Goal: Transaction & Acquisition: Purchase product/service

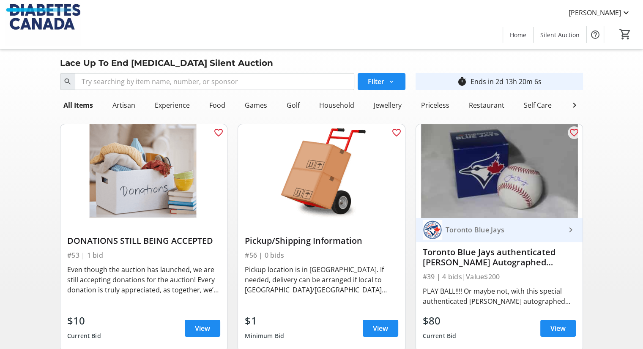
click at [288, 260] on div "#56 | 0 bids" at bounding box center [321, 255] width 153 height 12
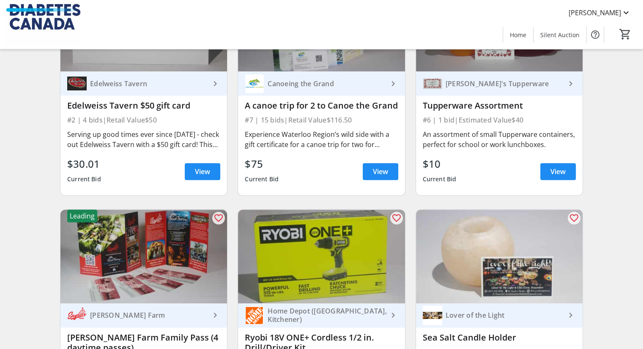
scroll to position [871, 0]
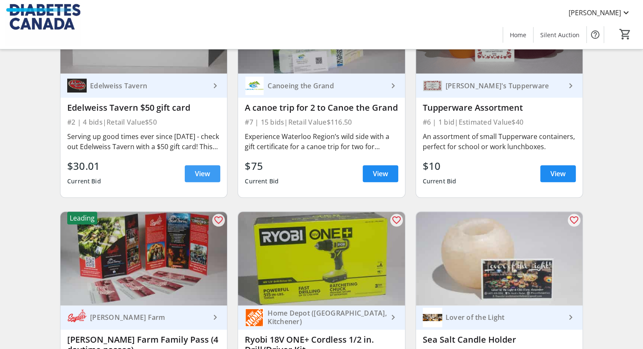
click at [200, 179] on span "View" at bounding box center [202, 174] width 15 height 10
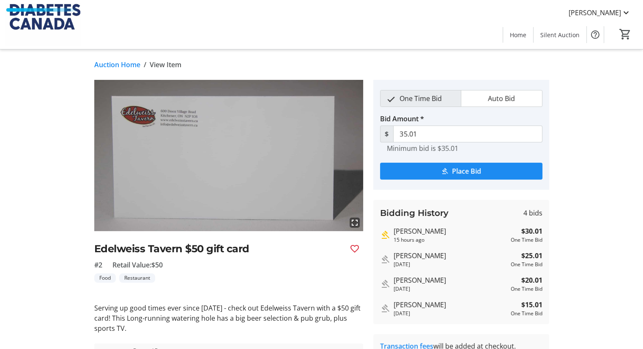
click at [200, 180] on img at bounding box center [228, 155] width 269 height 151
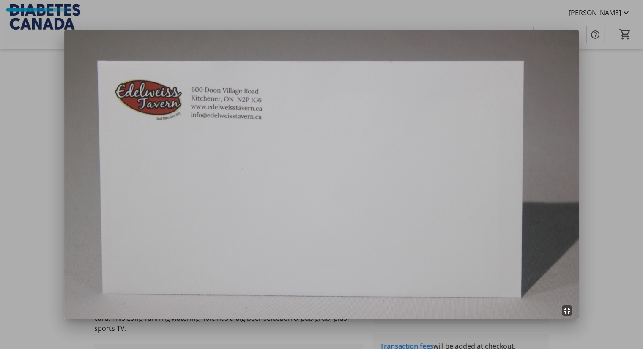
click at [597, 177] on div at bounding box center [321, 174] width 643 height 349
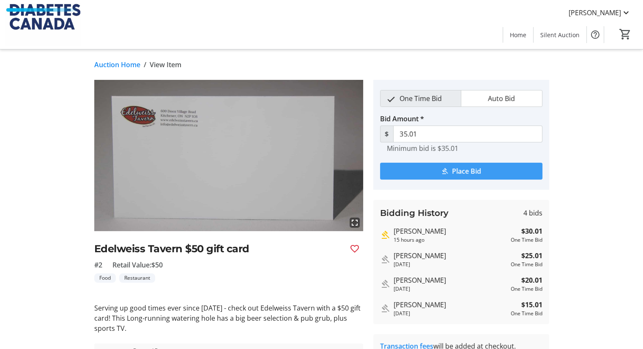
click at [442, 170] on mat-icon "submit" at bounding box center [445, 171] width 8 height 8
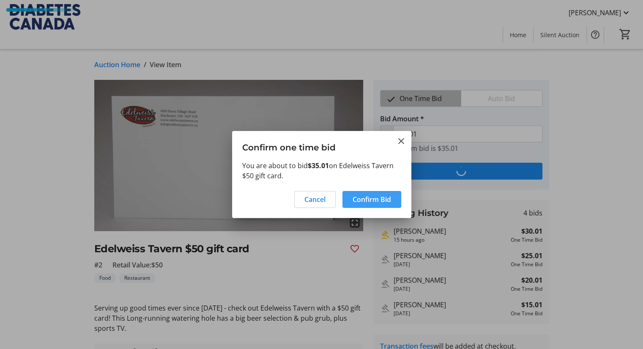
click at [383, 200] on span "Confirm Bid" at bounding box center [372, 200] width 38 height 10
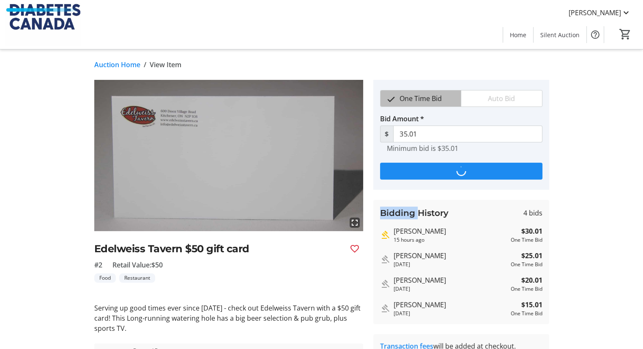
click at [383, 200] on div "Bidding History 4 bids [PERSON_NAME] 15 hours ago $30.01 One Time Bid [PERSON_N…" at bounding box center [461, 262] width 176 height 124
type input "40.01"
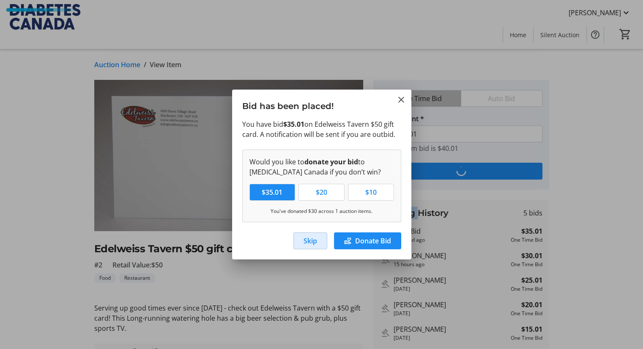
click at [308, 237] on span "Skip" at bounding box center [311, 241] width 14 height 10
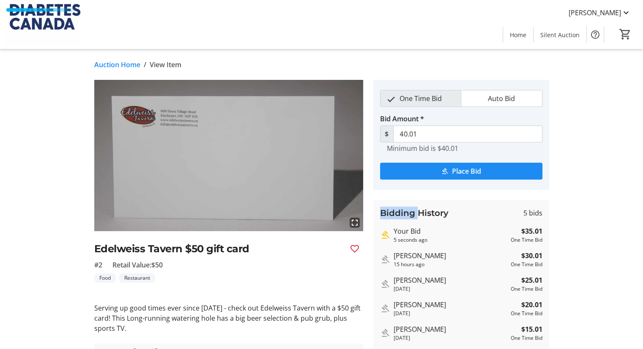
click at [122, 67] on link "Auction Home" at bounding box center [117, 65] width 46 height 10
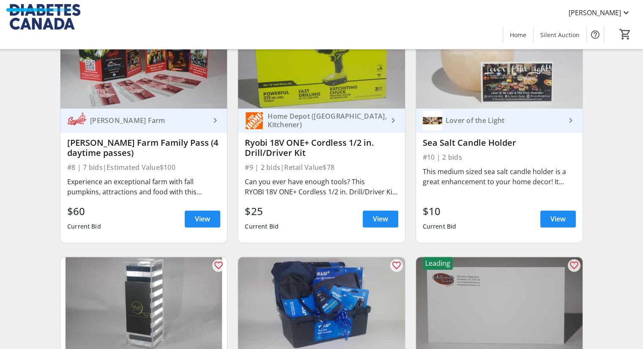
scroll to position [1070, 0]
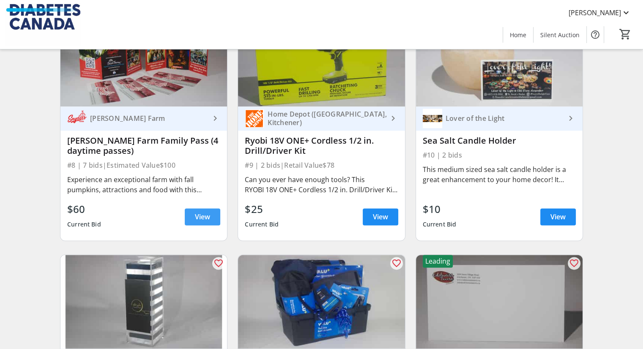
click at [201, 222] on span "View" at bounding box center [202, 217] width 15 height 10
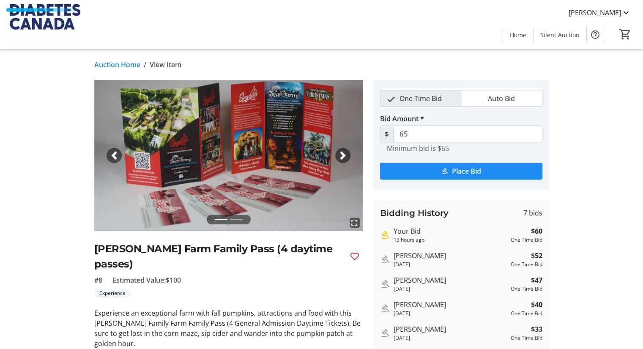
click at [126, 63] on link "Auction Home" at bounding box center [117, 65] width 46 height 10
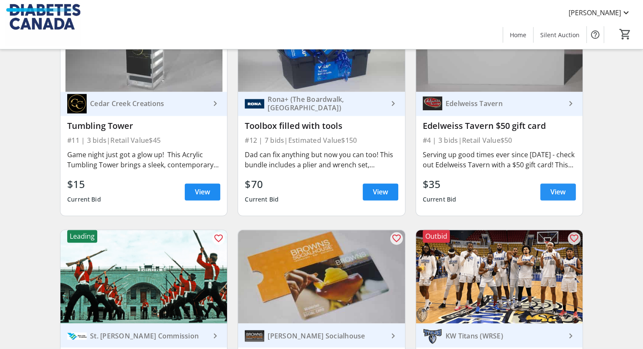
scroll to position [1329, 0]
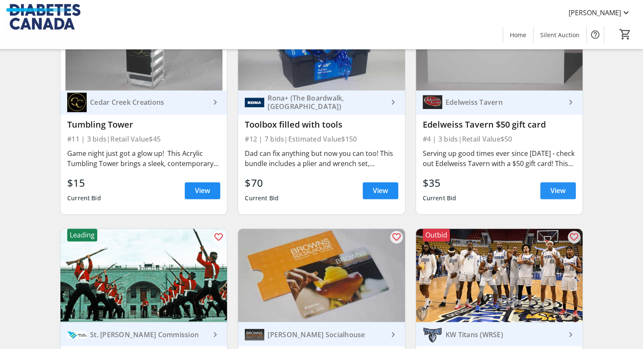
click at [566, 195] on span at bounding box center [558, 191] width 36 height 20
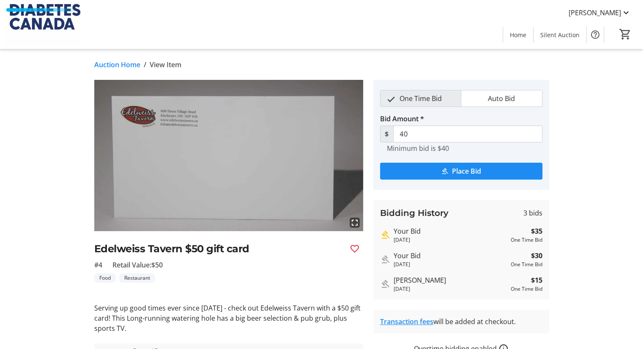
click at [121, 62] on link "Auction Home" at bounding box center [117, 65] width 46 height 10
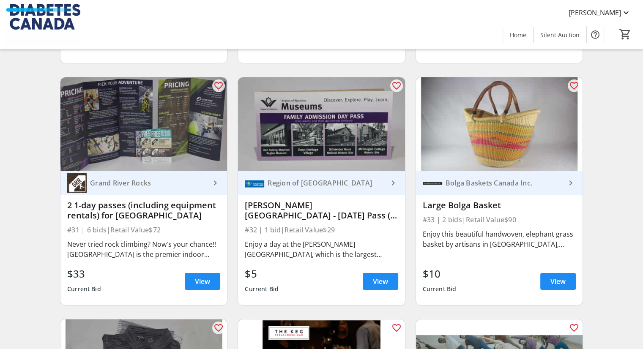
scroll to position [2928, 0]
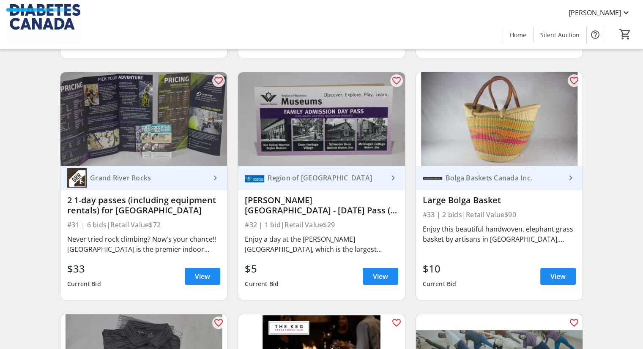
click at [392, 306] on div "favorite_outline Region of [GEOGRAPHIC_DATA] keyboard_arrow_right [PERSON_NAME]…" at bounding box center [322, 186] width 178 height 242
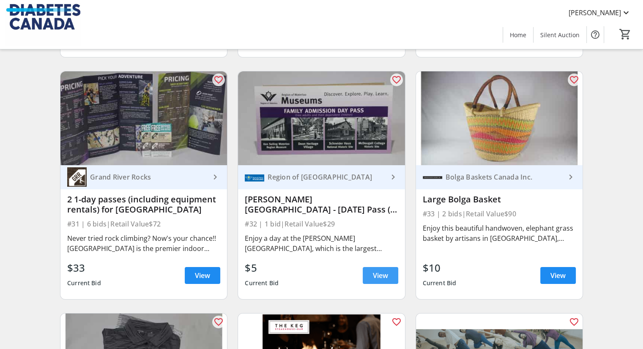
click at [369, 280] on span at bounding box center [381, 276] width 36 height 20
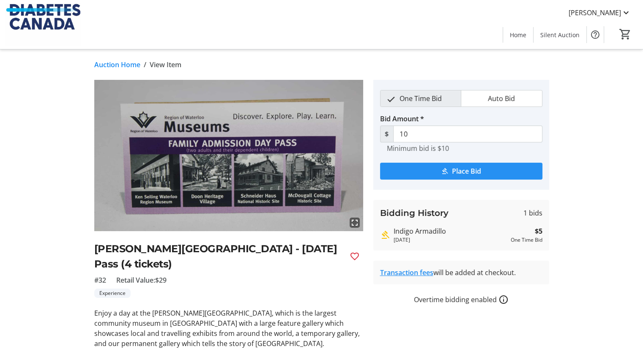
click at [458, 171] on span "Place Bid" at bounding box center [466, 171] width 29 height 10
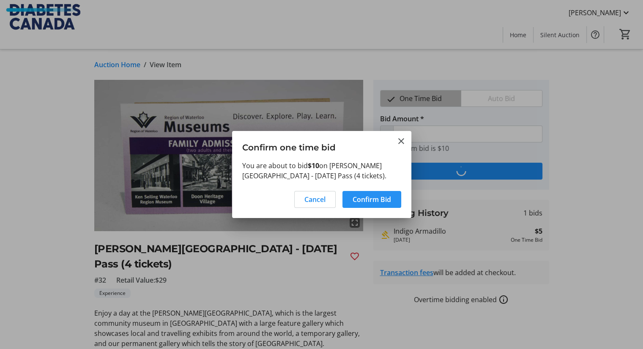
click at [360, 198] on span "Confirm Bid" at bounding box center [372, 200] width 38 height 10
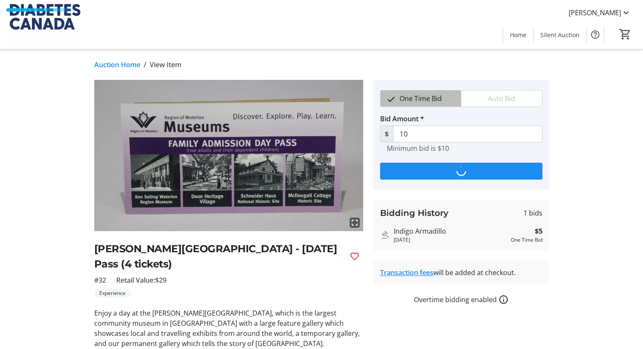
type input "15"
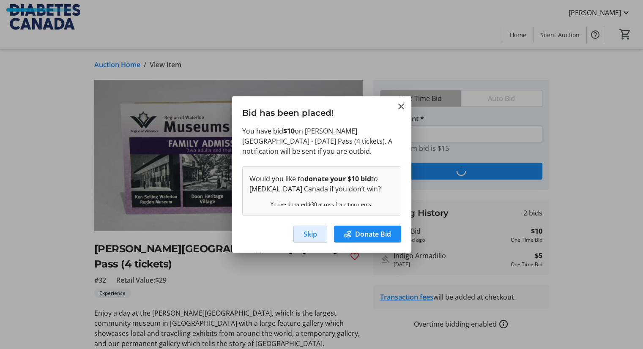
click at [310, 235] on span "Skip" at bounding box center [311, 234] width 14 height 10
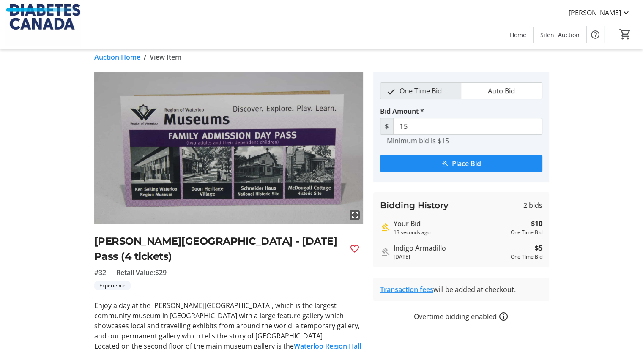
scroll to position [9, 0]
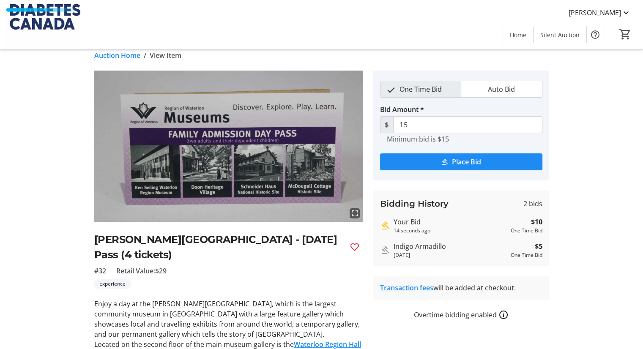
click at [110, 58] on link "Auction Home" at bounding box center [117, 55] width 46 height 10
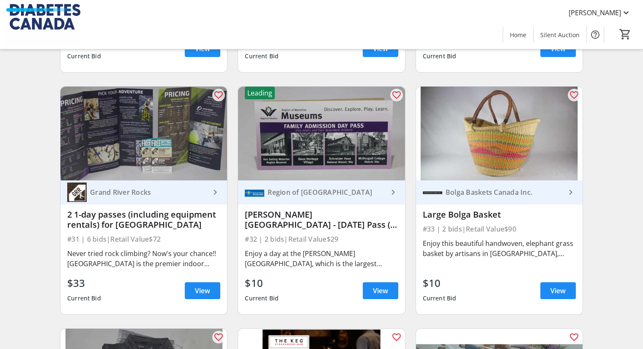
click at [476, 194] on div "Bolga Baskets Canada Inc." at bounding box center [503, 192] width 123 height 8
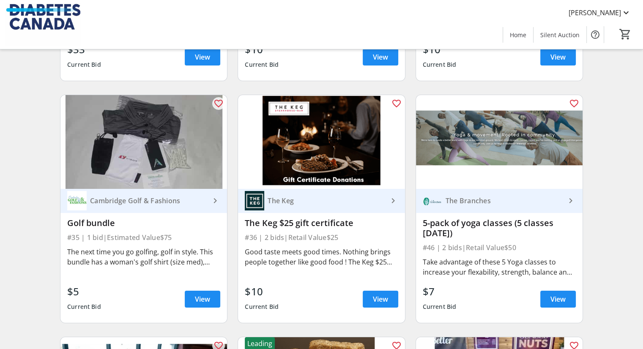
scroll to position [3162, 0]
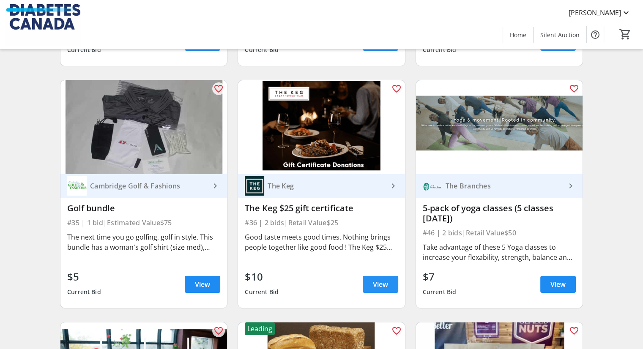
click at [381, 285] on span "View" at bounding box center [380, 285] width 15 height 10
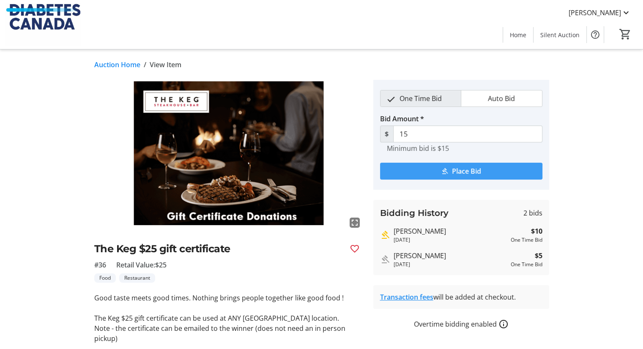
click at [452, 171] on span "Place Bid" at bounding box center [466, 171] width 29 height 10
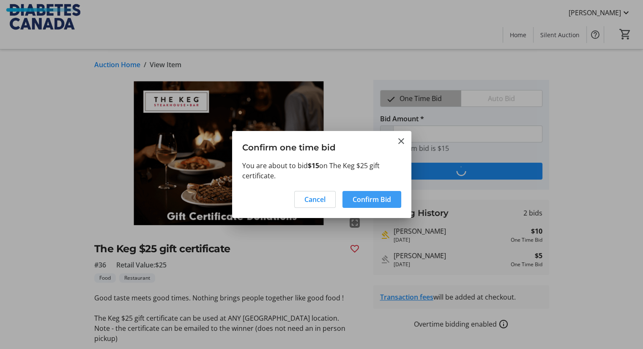
click at [356, 202] on span "Confirm Bid" at bounding box center [372, 200] width 38 height 10
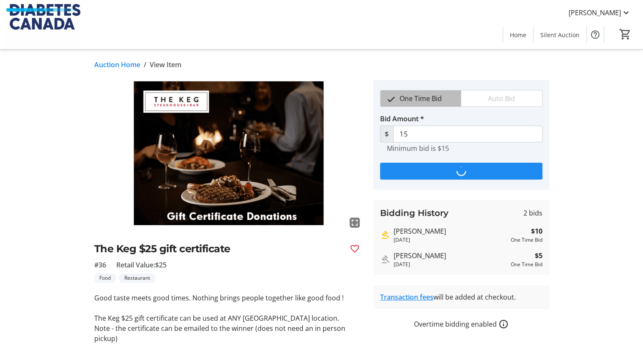
type input "20"
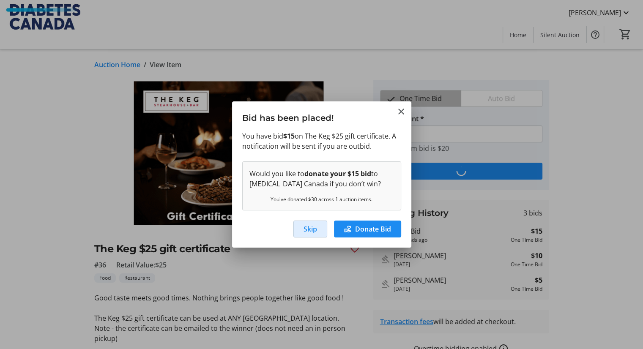
click at [309, 229] on span "Skip" at bounding box center [311, 229] width 14 height 10
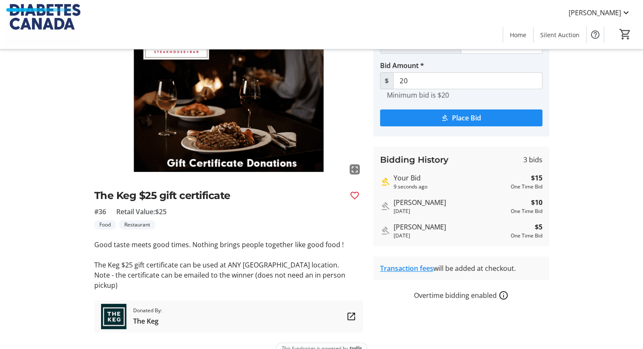
scroll to position [5, 0]
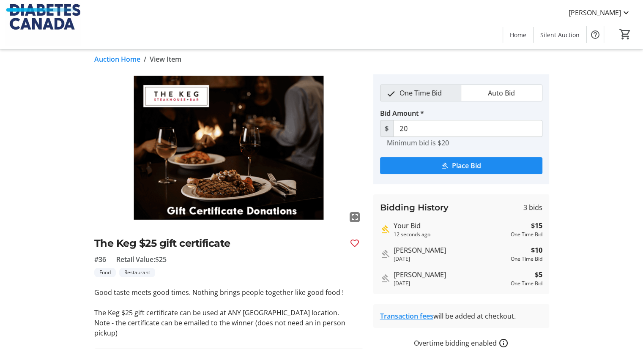
click at [121, 72] on div "Auction Home / View Item fullscreen The Keg $25 gift certificate #36 Retail Val…" at bounding box center [322, 228] width 558 height 369
click at [120, 58] on link "Auction Home" at bounding box center [117, 59] width 46 height 10
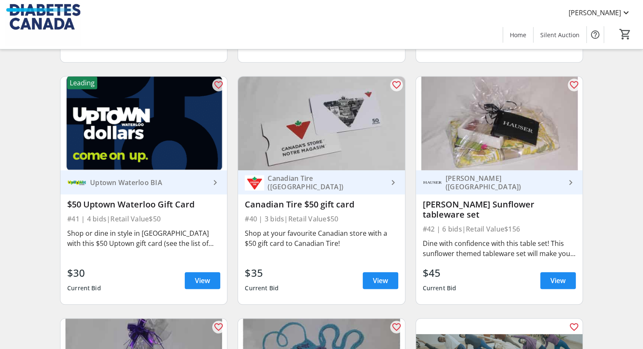
scroll to position [3625, 0]
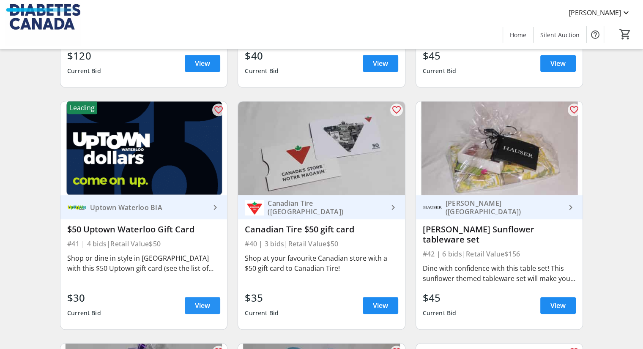
click at [198, 302] on span "View" at bounding box center [202, 306] width 15 height 10
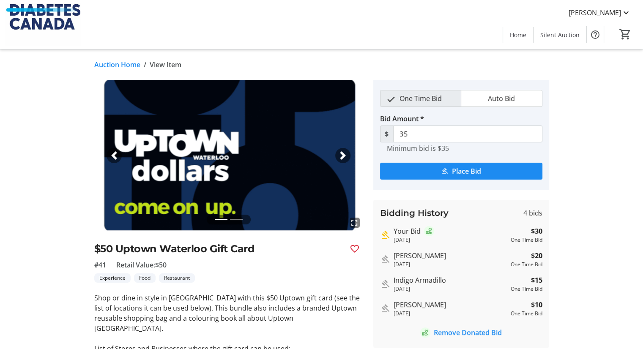
click at [117, 65] on link "Auction Home" at bounding box center [117, 65] width 46 height 10
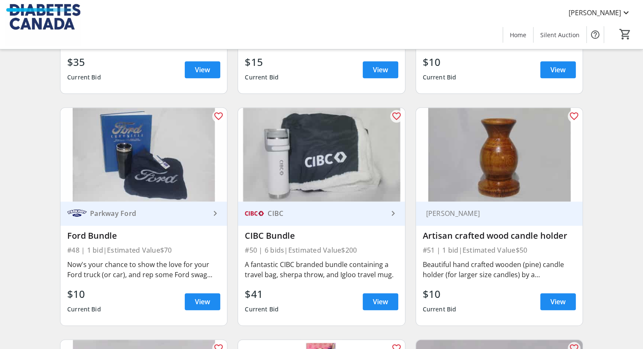
scroll to position [4088, 0]
